Goal: Task Accomplishment & Management: Use online tool/utility

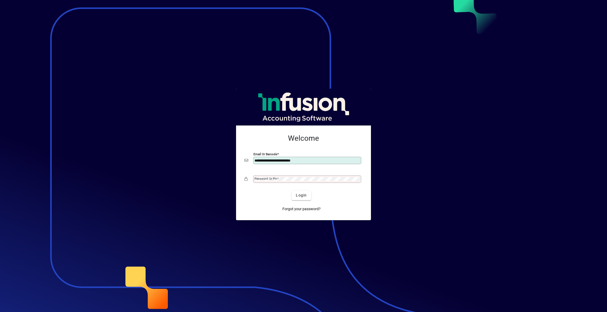
type input "**********"
click at [260, 180] on mat-label "Password or Pin" at bounding box center [266, 179] width 23 height 4
click at [292, 191] on button "Login" at bounding box center [301, 195] width 19 height 9
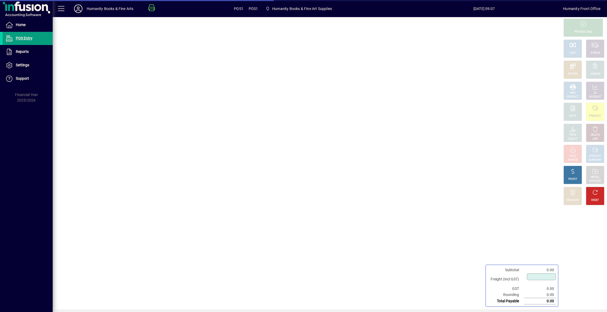
type input "****"
